Goal: Check status: Check status

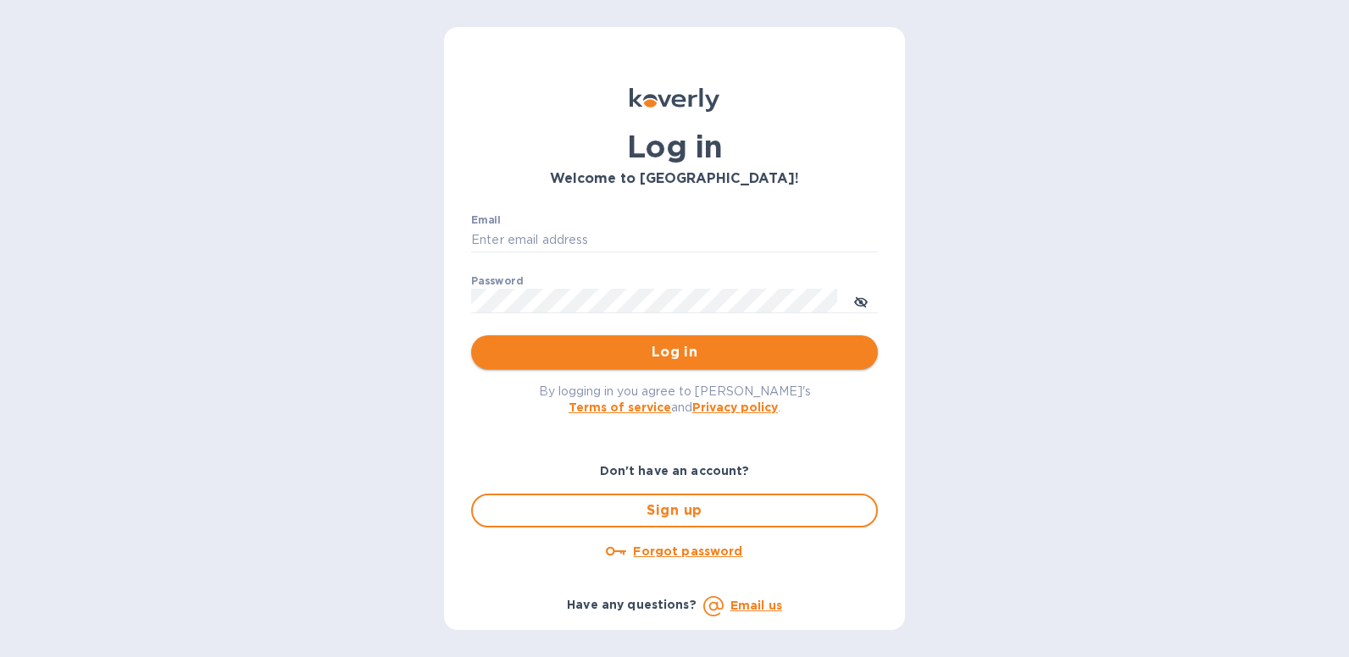
type input "[EMAIL_ADDRESS][DOMAIN_NAME]"
click at [669, 341] on button "Log in" at bounding box center [674, 353] width 407 height 34
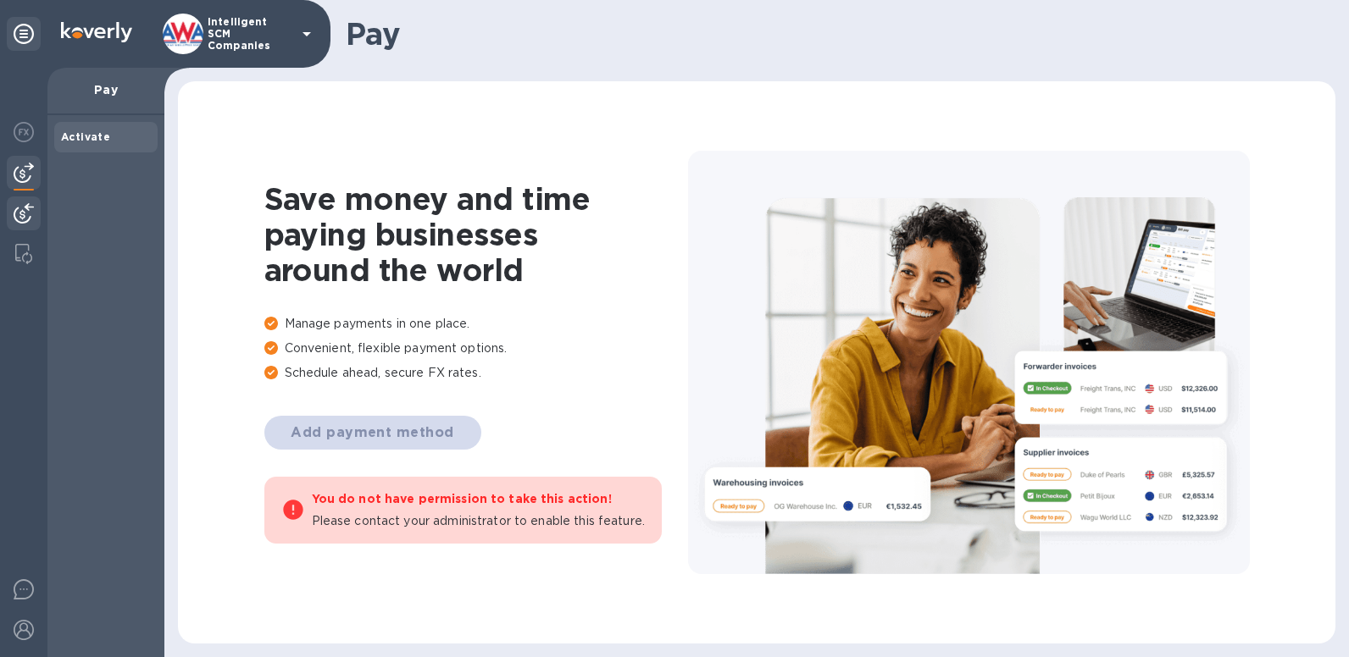
click at [12, 205] on div at bounding box center [24, 215] width 34 height 37
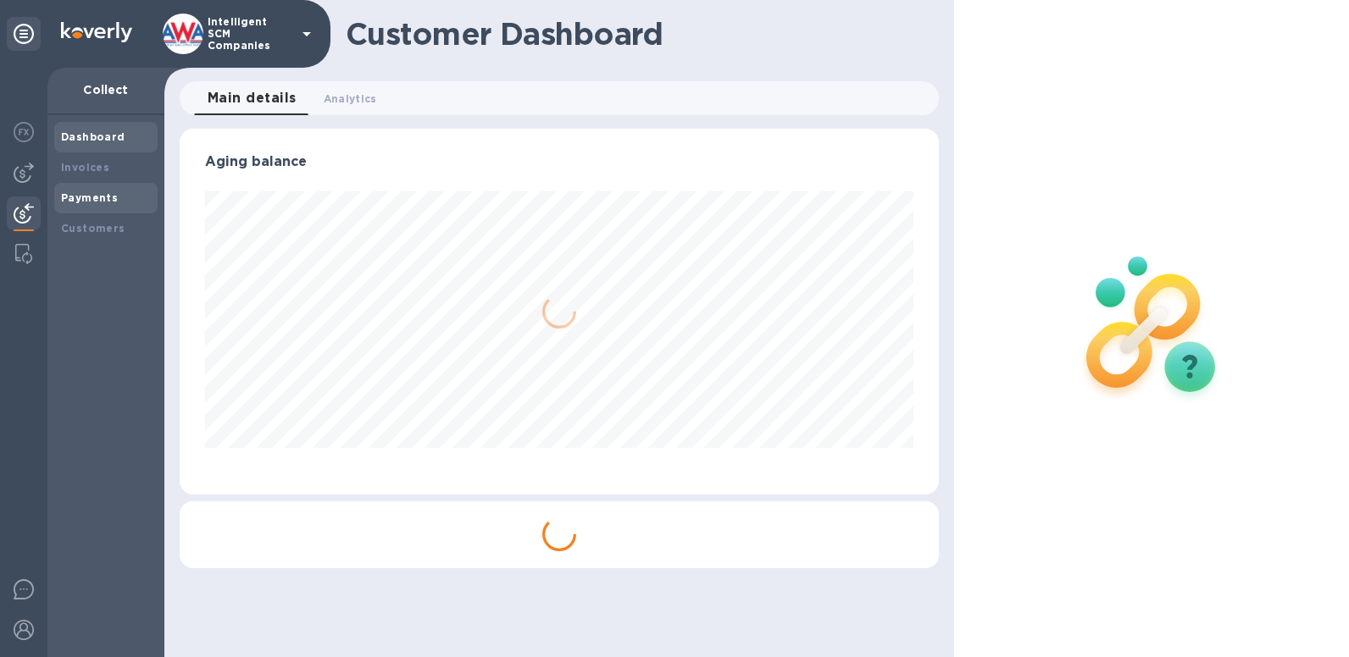
scroll to position [366, 759]
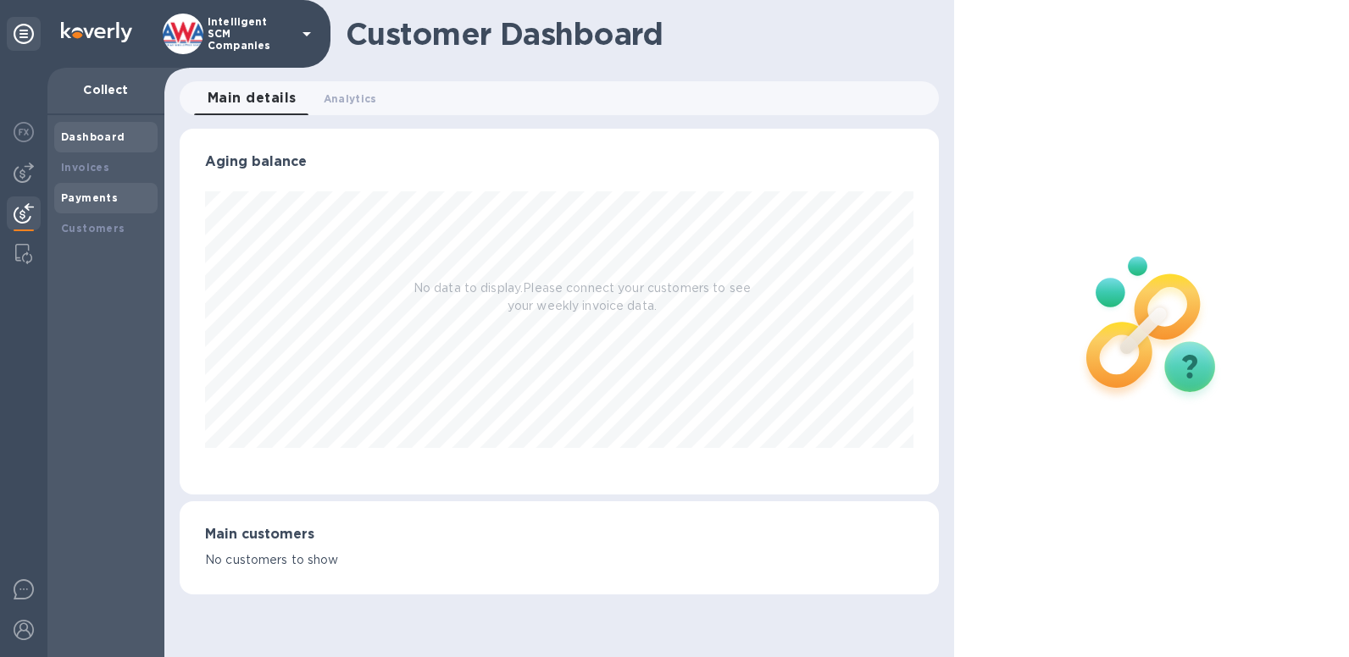
click at [78, 200] on b "Payments" at bounding box center [89, 197] width 57 height 13
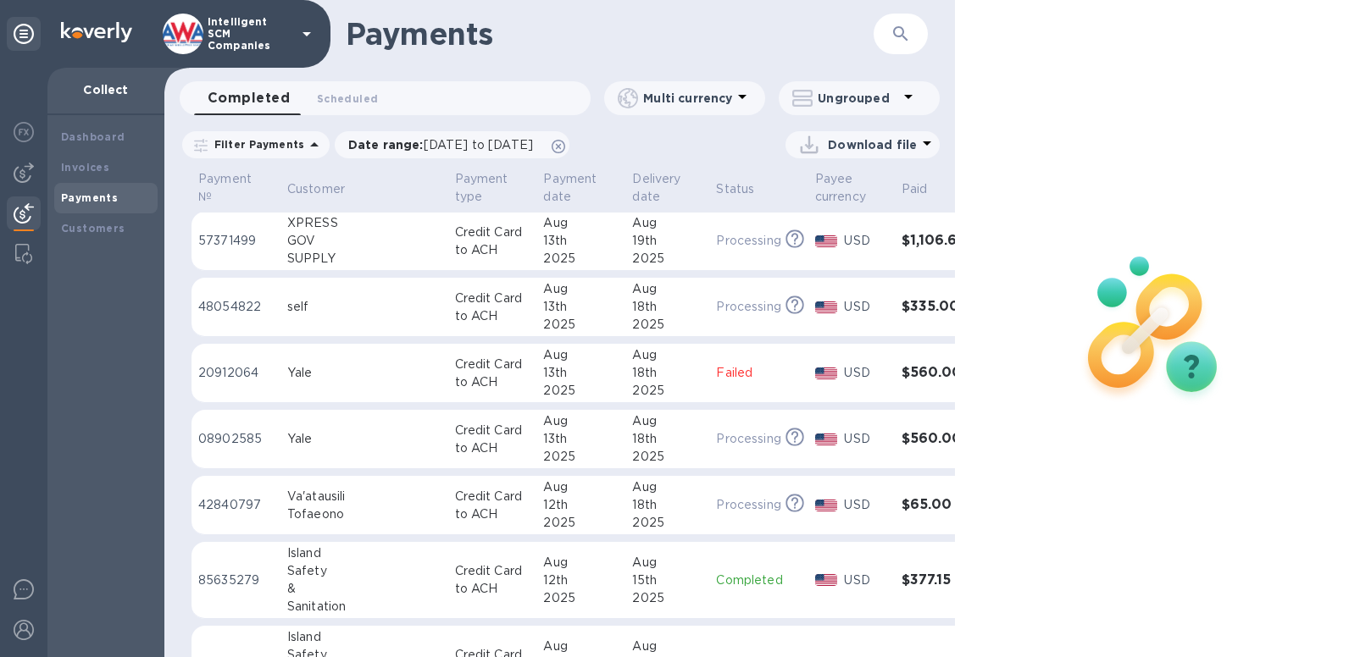
scroll to position [706, 0]
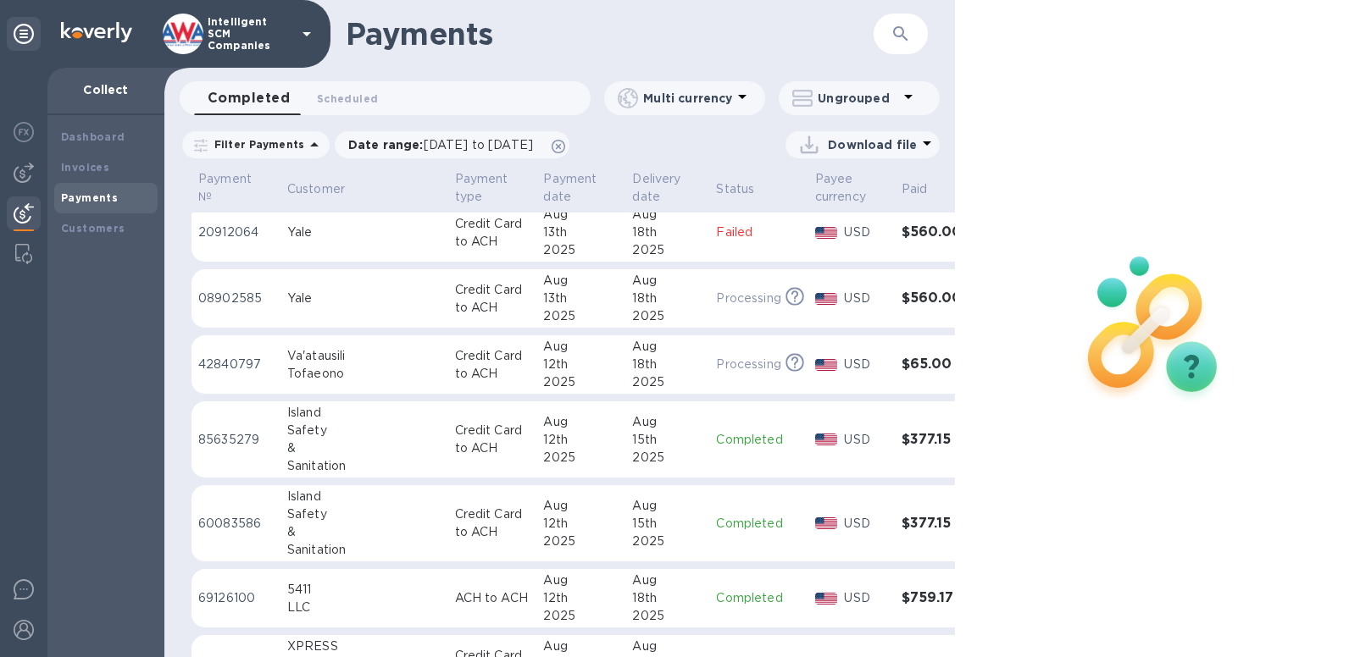
click at [902, 441] on h3 "$377.15" at bounding box center [936, 440] width 69 height 16
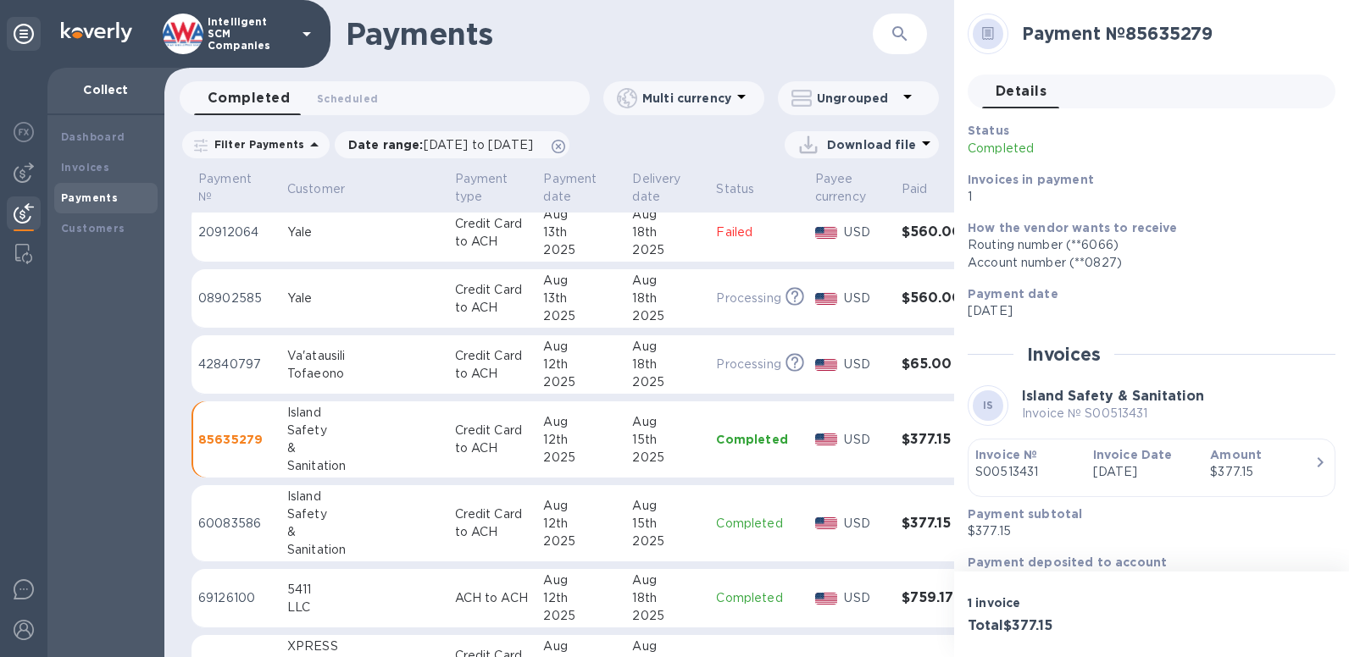
click at [902, 524] on h3 "$377.15" at bounding box center [936, 524] width 69 height 16
click at [1028, 471] on p "S00513431" at bounding box center [1027, 472] width 104 height 18
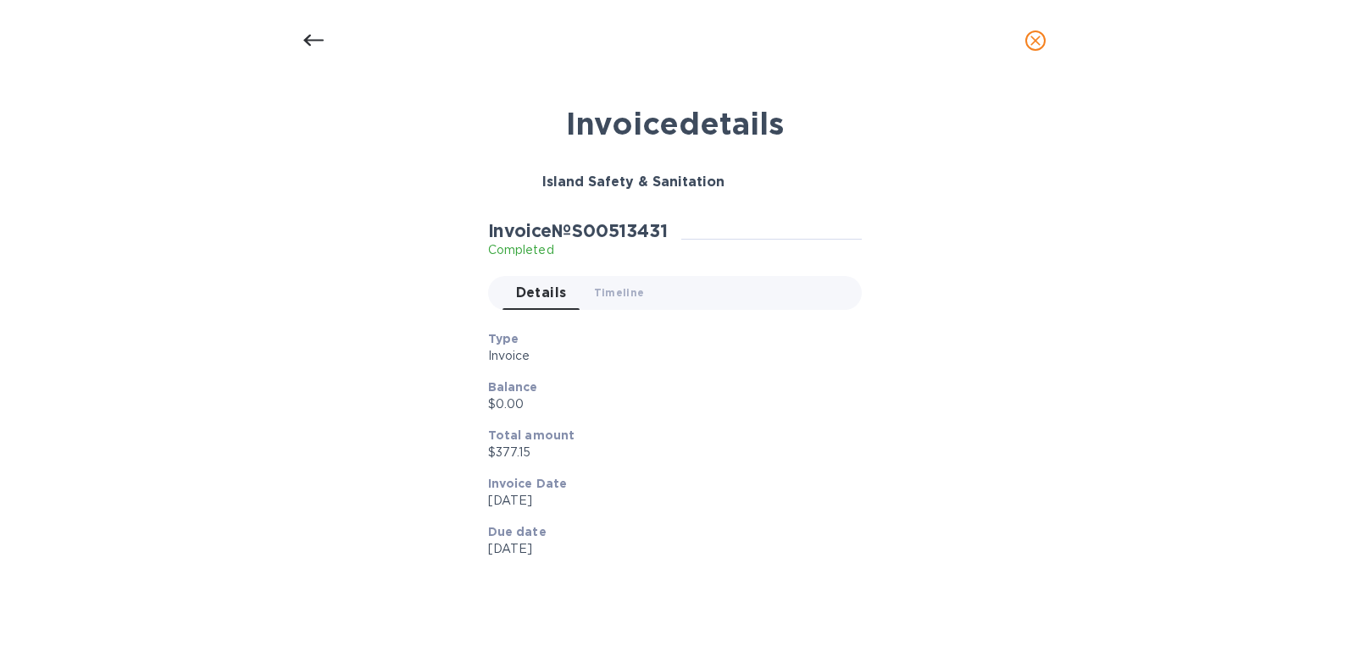
click at [1028, 471] on div "Invoice details Island Safety & Sanitation Invoice № S00513431 Completed Detail…" at bounding box center [674, 355] width 805 height 520
click at [639, 230] on h2 "Invoice № S00513431" at bounding box center [578, 230] width 180 height 21
copy h2 "S00513431"
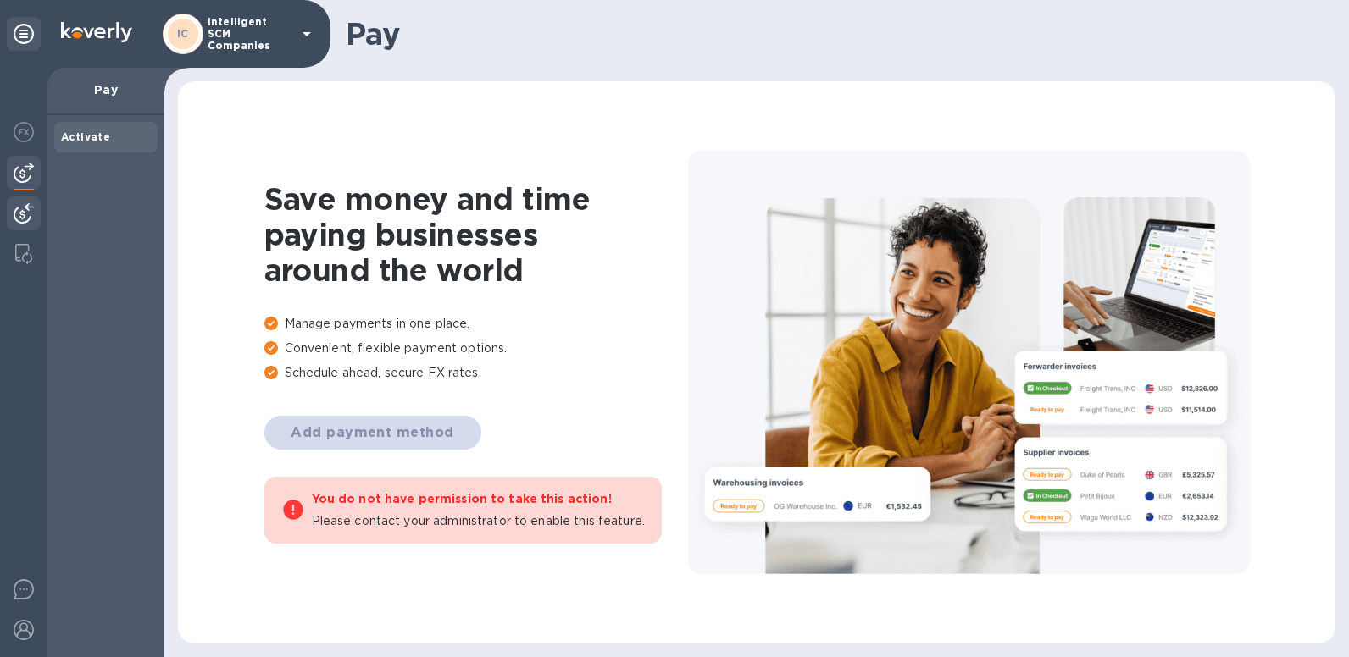
click at [16, 221] on img at bounding box center [24, 213] width 20 height 20
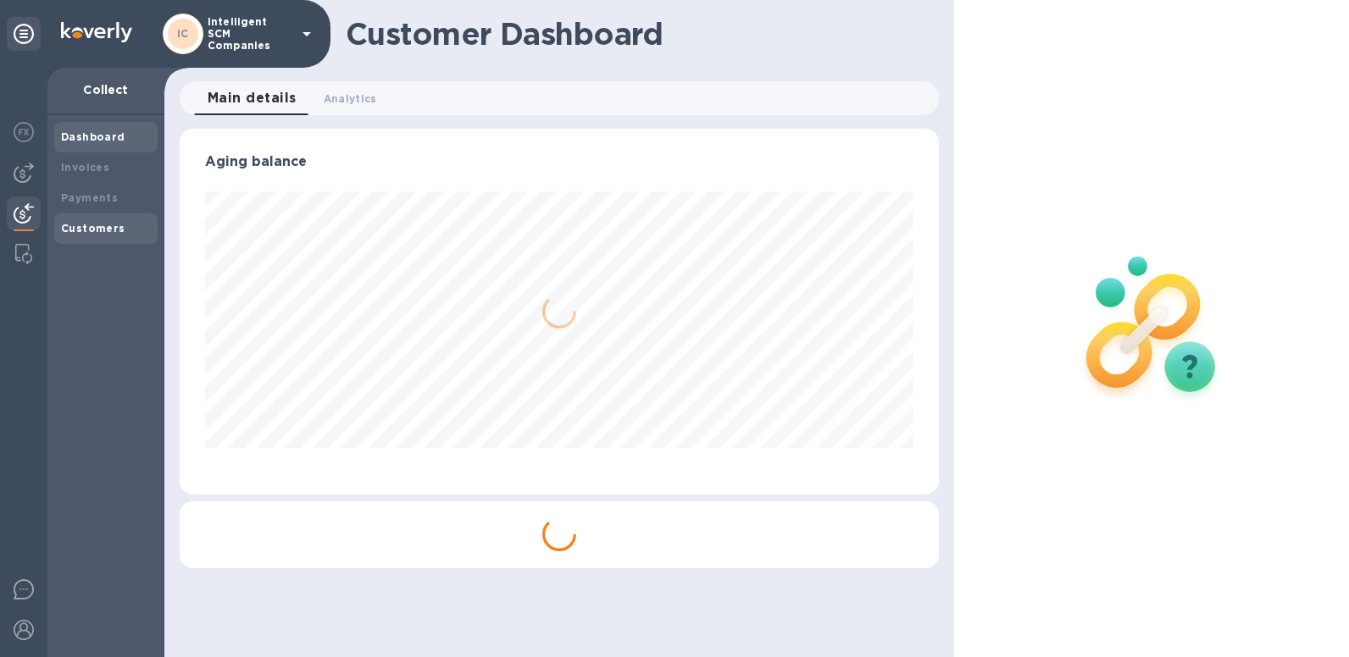
scroll to position [366, 759]
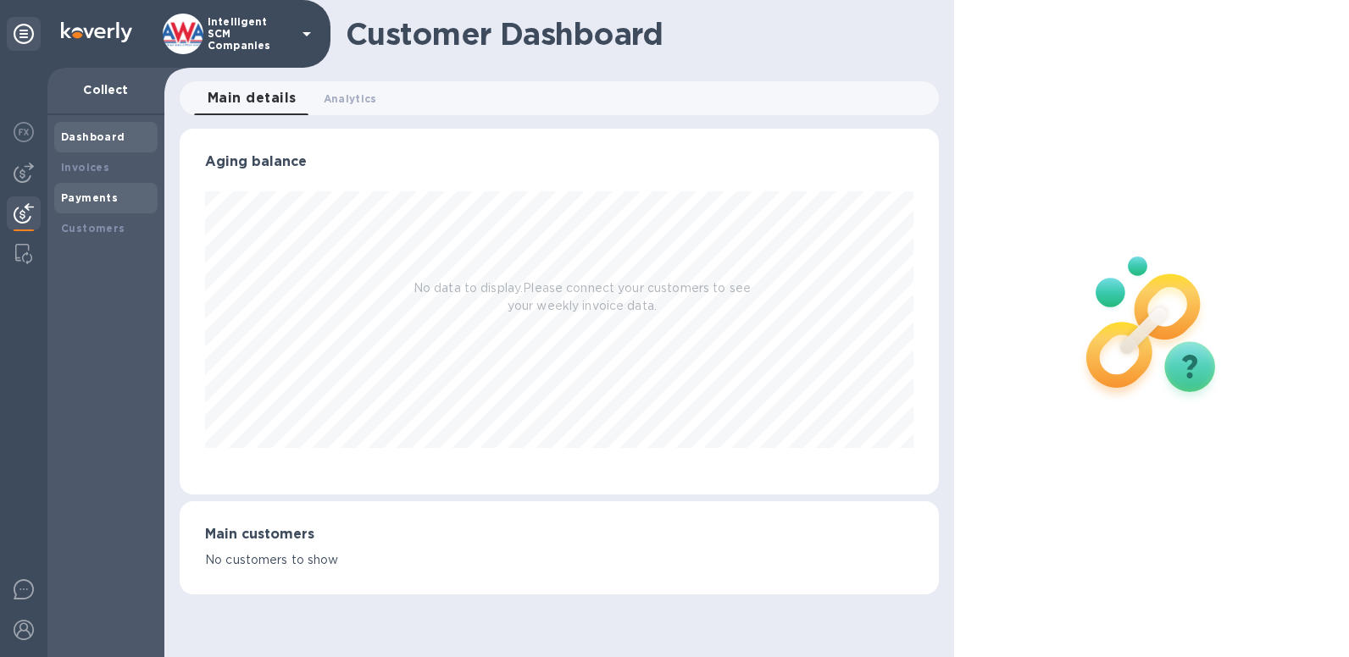
click at [86, 197] on b "Payments" at bounding box center [89, 197] width 57 height 13
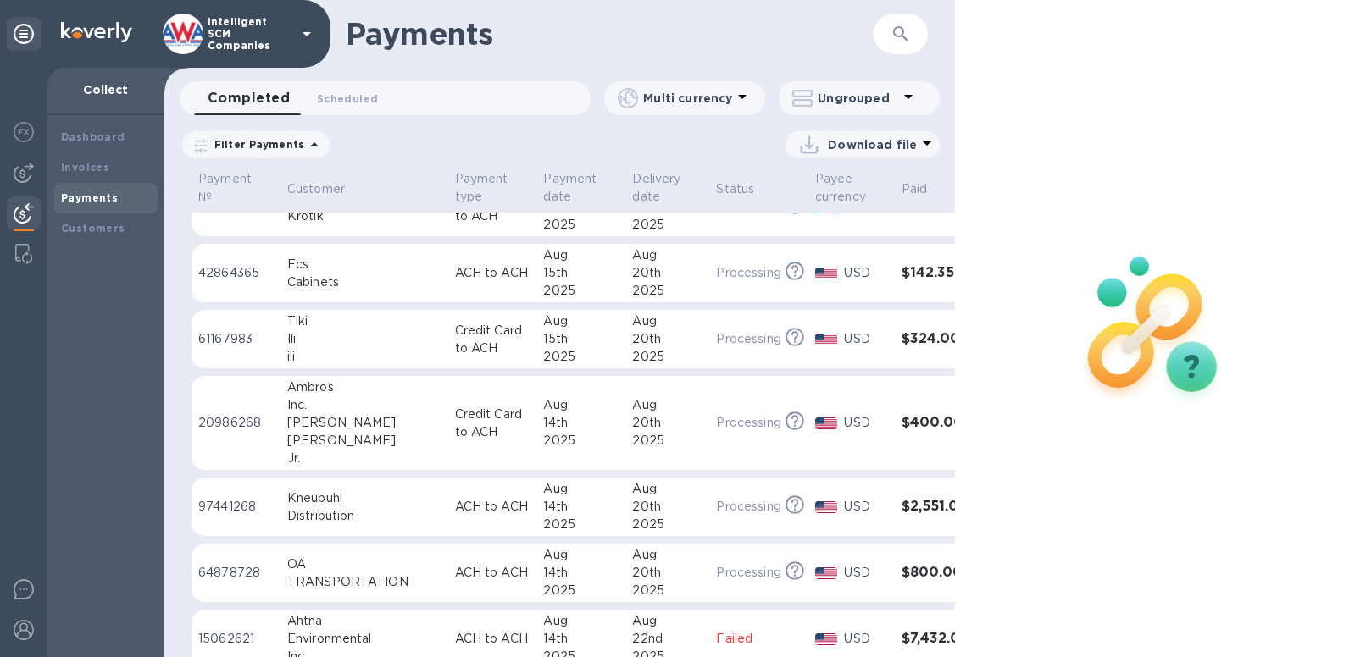
scroll to position [141, 0]
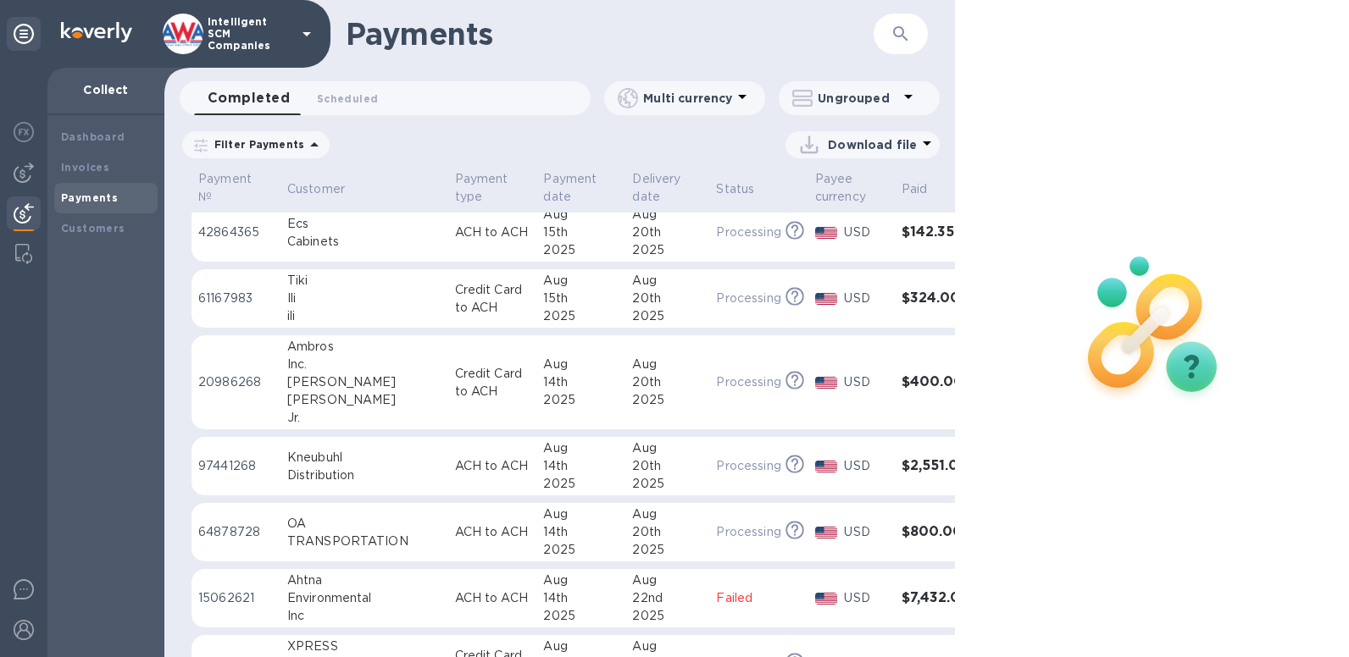
click at [902, 595] on h3 "$7,432.00" at bounding box center [936, 599] width 69 height 16
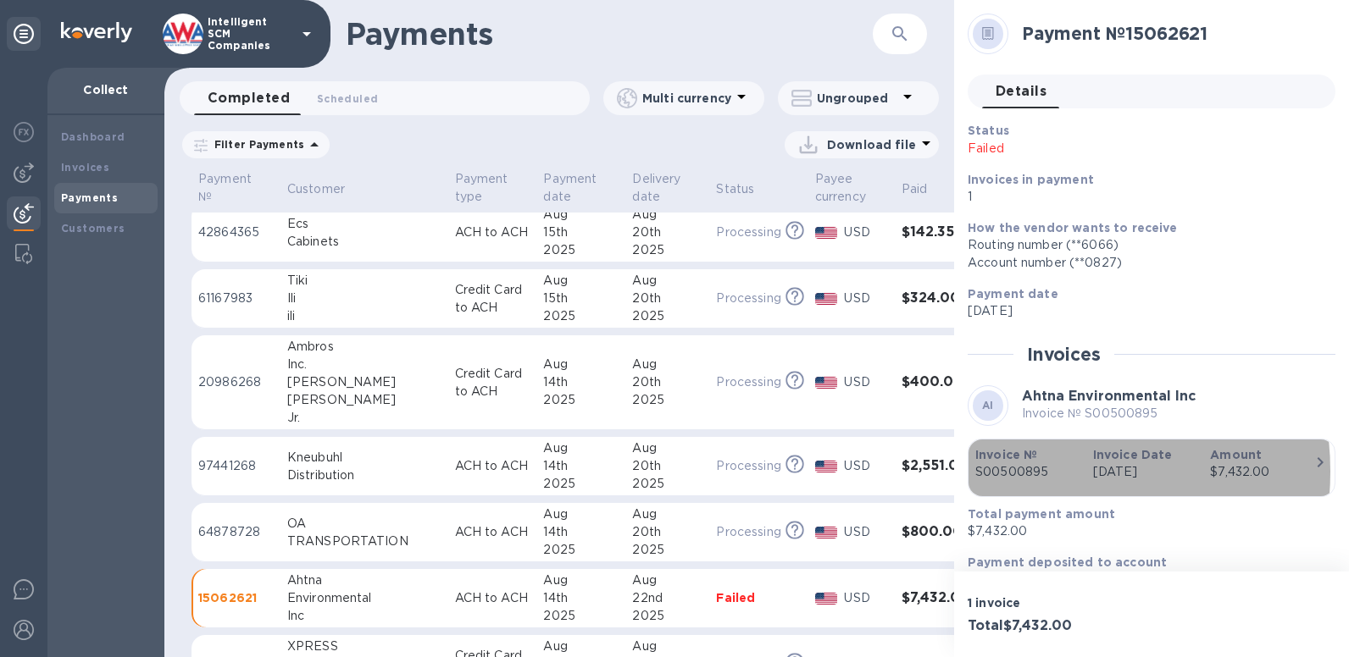
click at [1018, 472] on p "S00500895" at bounding box center [1027, 472] width 104 height 18
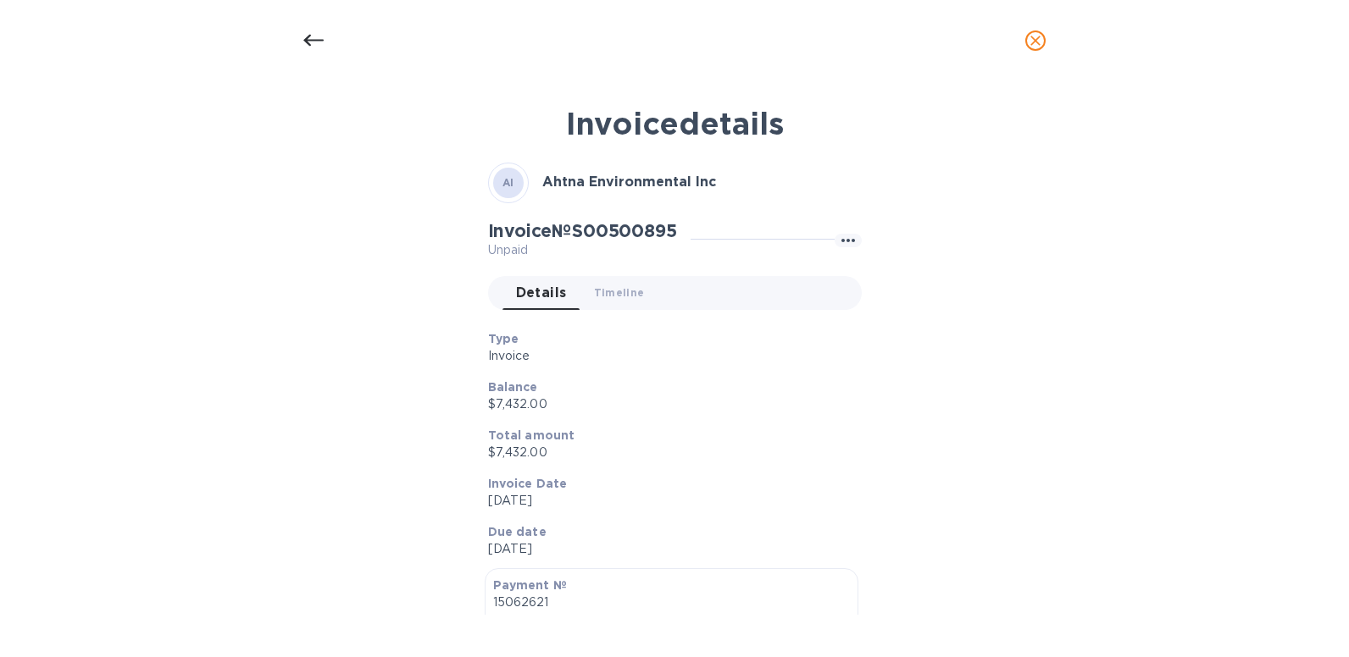
click at [666, 221] on h2 "Invoice № S00500895" at bounding box center [582, 230] width 189 height 21
click at [639, 240] on h2 "Invoice № S00500895" at bounding box center [582, 230] width 189 height 21
copy h2 "S00500895"
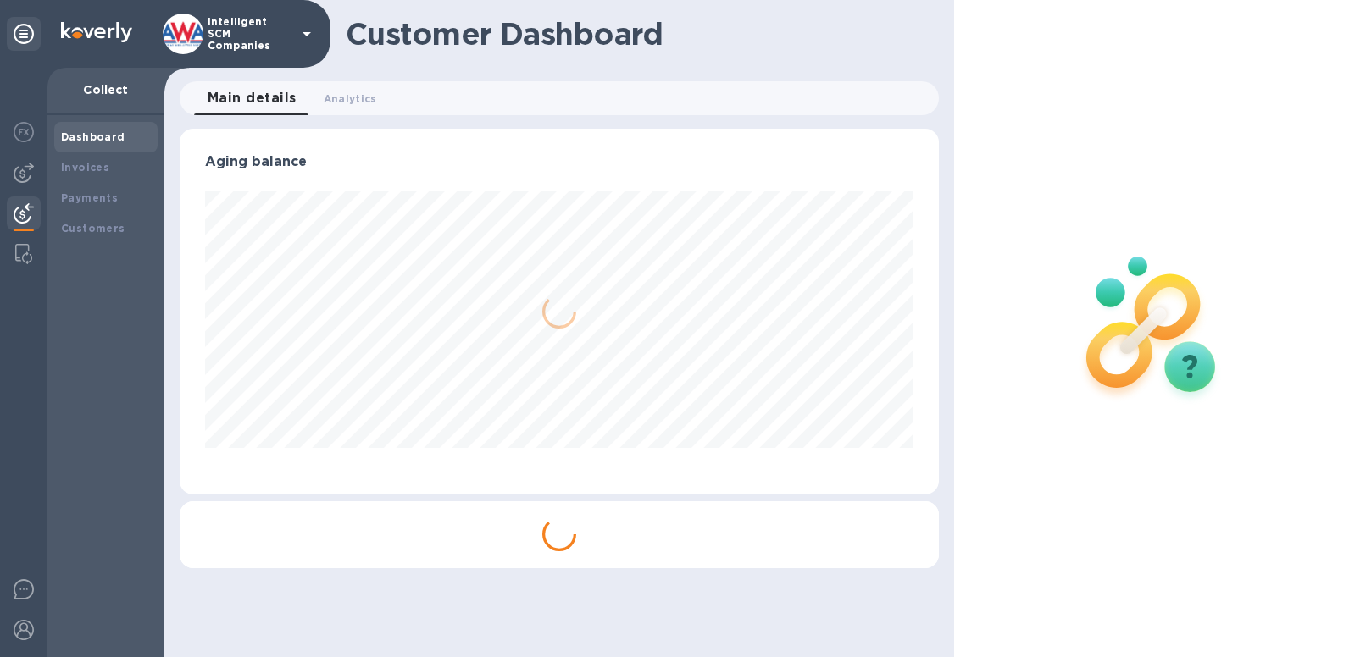
scroll to position [366, 759]
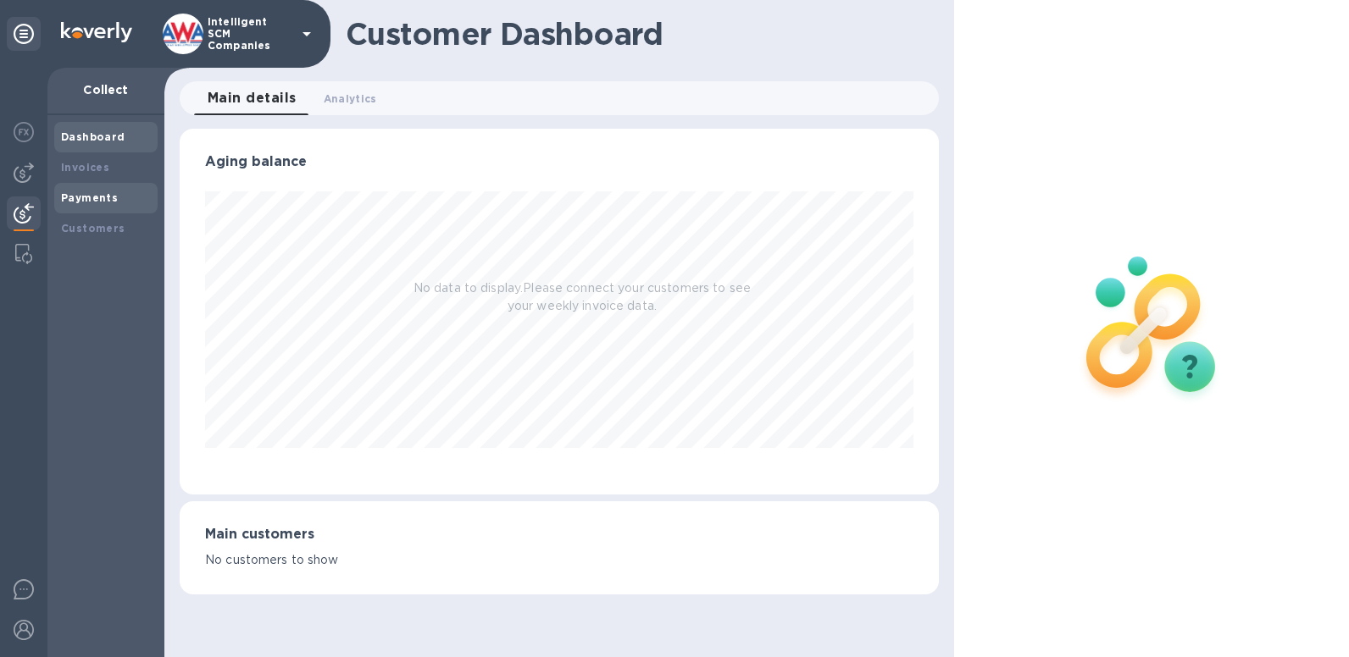
click at [81, 200] on b "Payments" at bounding box center [89, 197] width 57 height 13
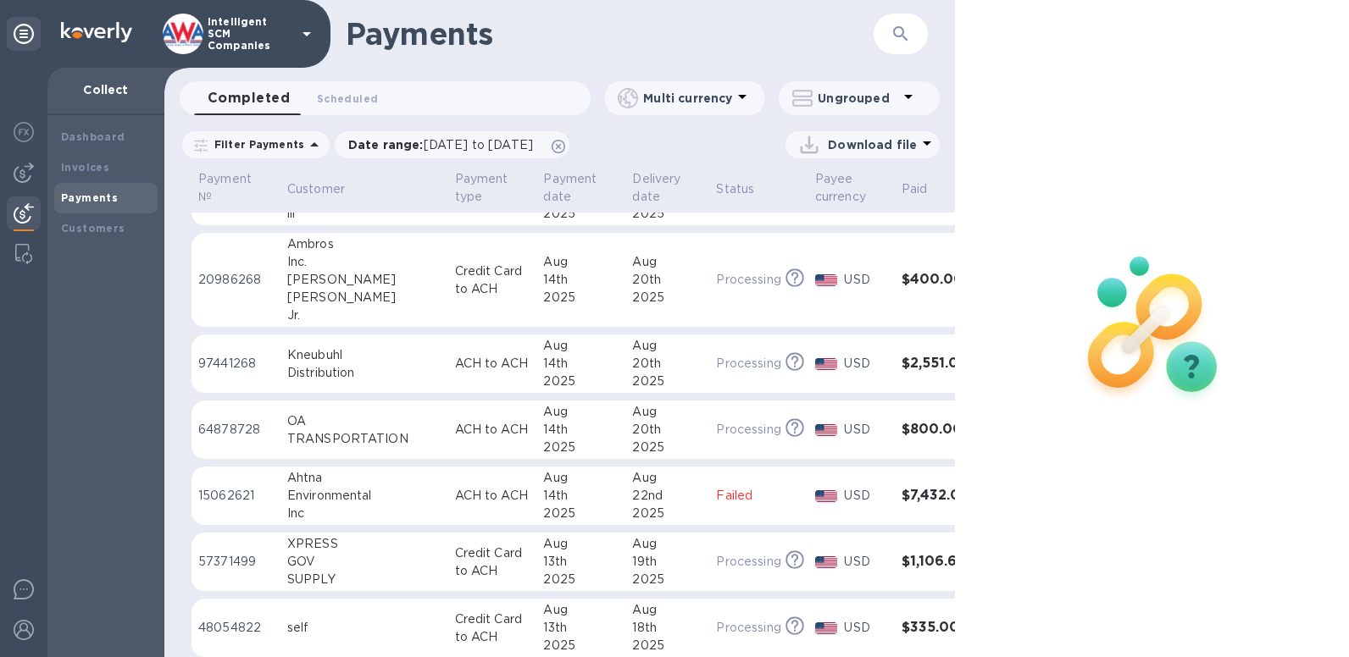
scroll to position [282, 0]
